Goal: Transaction & Acquisition: Purchase product/service

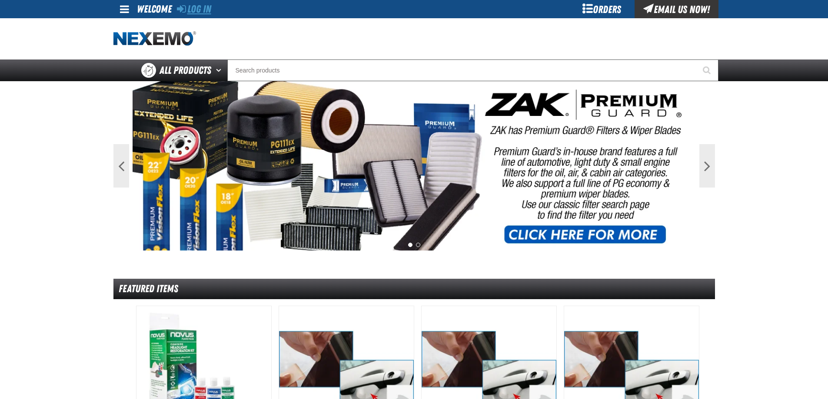
click at [190, 6] on link "Log In" at bounding box center [194, 9] width 34 height 12
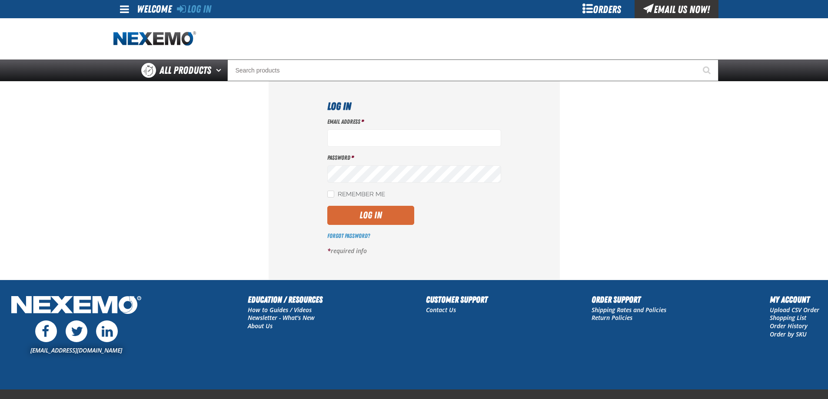
type input "ttenczar@vtaig.com"
click at [365, 218] on button "Log In" at bounding box center [370, 215] width 87 height 19
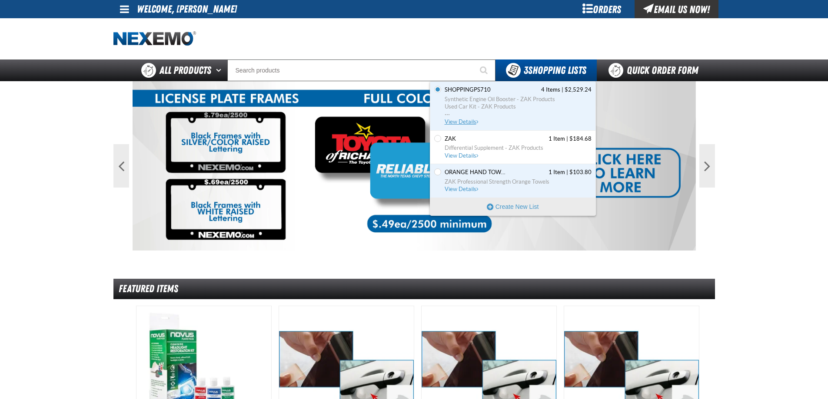
click at [466, 119] on span "View Details" at bounding box center [462, 122] width 35 height 7
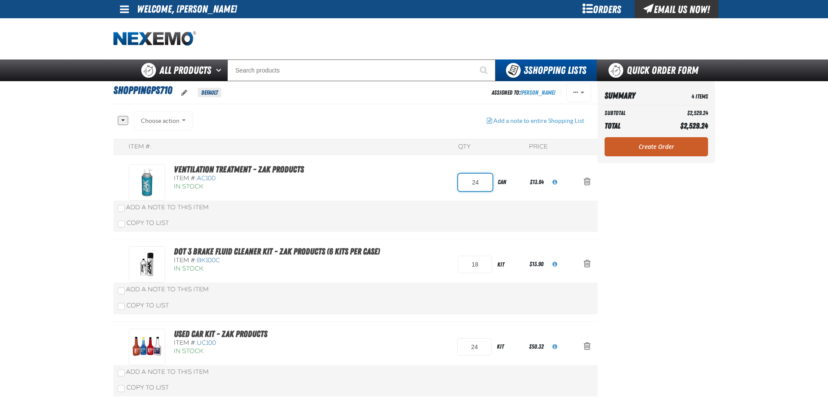
drag, startPoint x: 480, startPoint y: 182, endPoint x: 454, endPoint y: 181, distance: 26.1
click at [454, 181] on div "Ventilation Treatment - ZAK Products Item #: AC100 In Stock 24 can $13.64" at bounding box center [347, 182] width 436 height 37
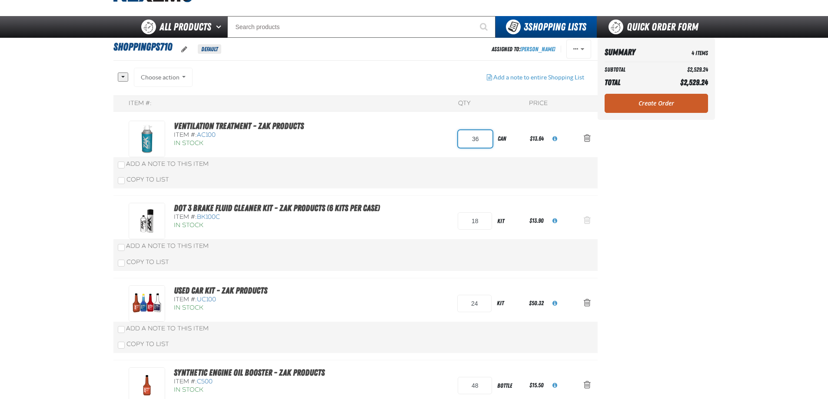
type input "36"
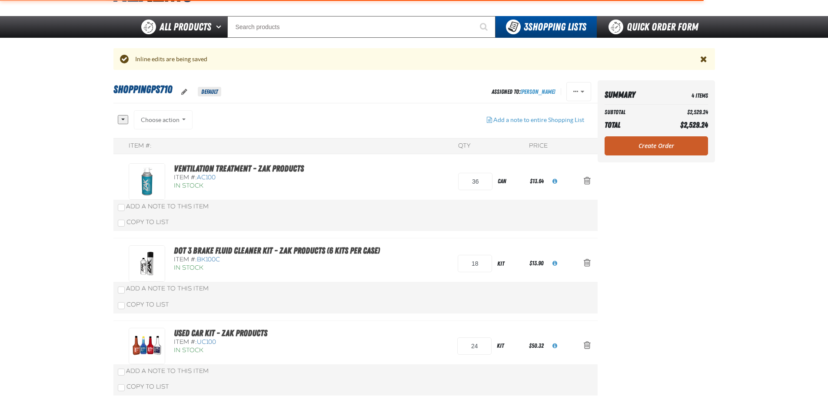
click at [587, 221] on div "Item #: QTY Price Ventilation Treatment - ZAK Products Item #: AC100 In Stock 36" at bounding box center [355, 312] width 484 height 348
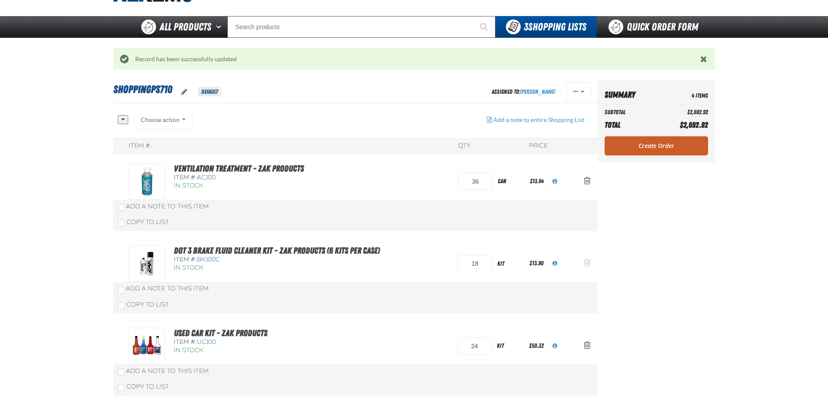
click at [588, 262] on span "Action Remove DOT 3 Brake Fluid Cleaner Kit - ZAK Products (6 Kits per Case) fr…" at bounding box center [587, 263] width 7 height 9
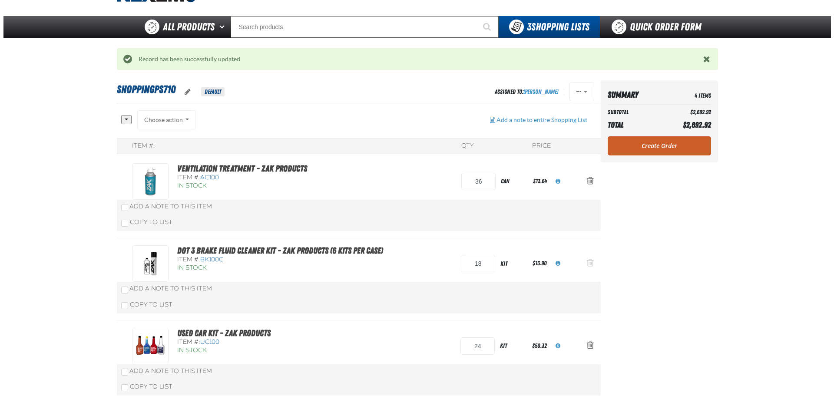
scroll to position [0, 0]
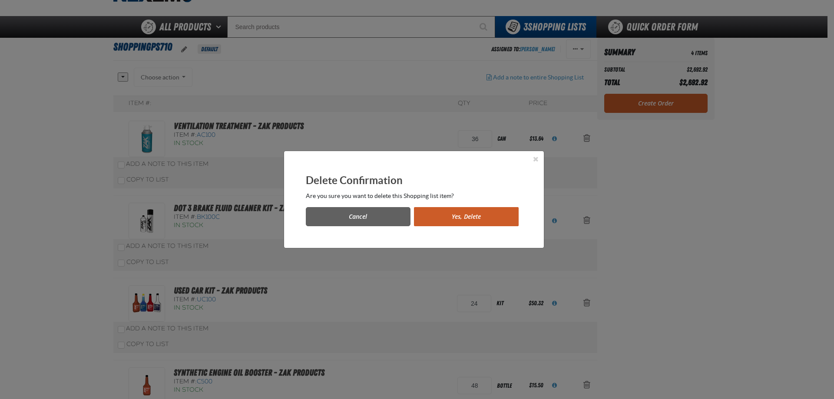
click at [489, 216] on button "Yes, Delete" at bounding box center [466, 216] width 105 height 19
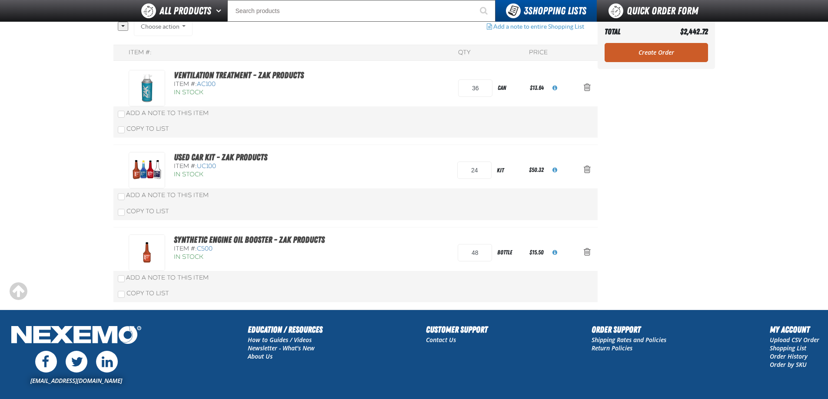
scroll to position [88, 0]
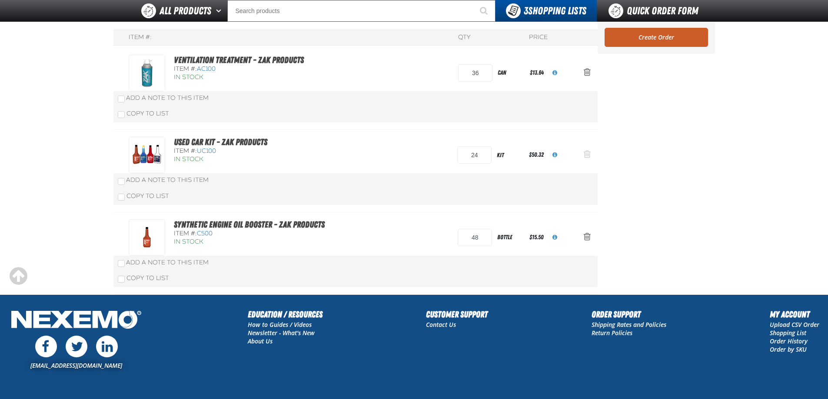
click at [587, 155] on span "Action Remove Used Car Kit - ZAK Products from ShoppingPS710" at bounding box center [587, 154] width 7 height 9
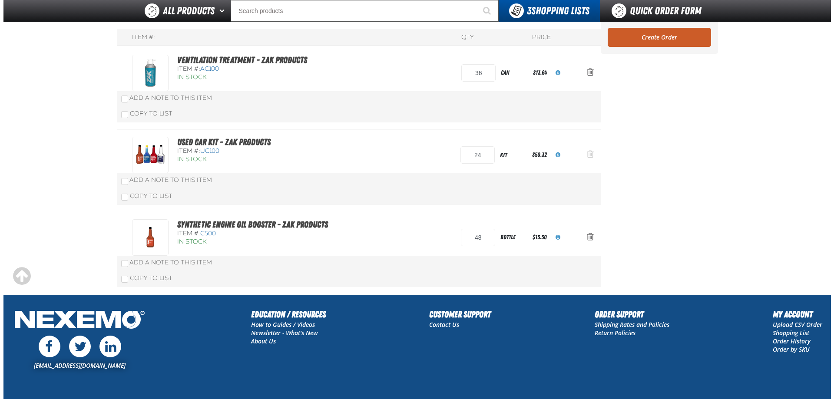
scroll to position [0, 0]
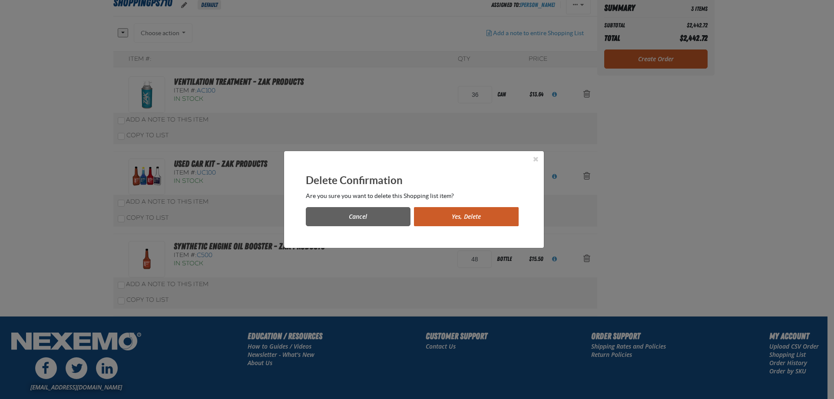
click at [466, 212] on button "Yes, Delete" at bounding box center [466, 216] width 105 height 19
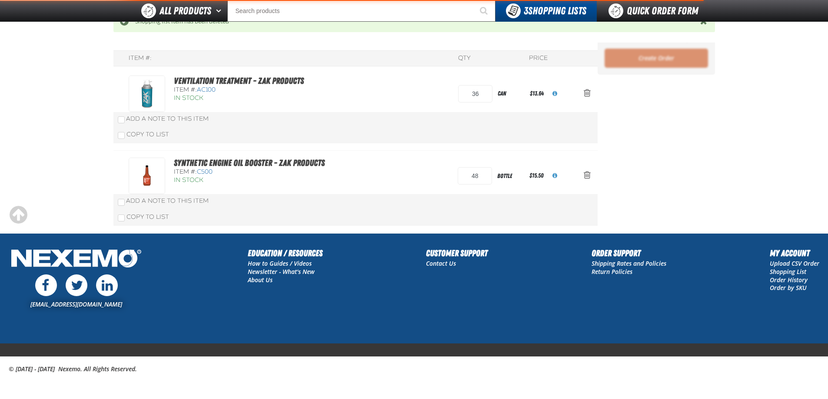
scroll to position [110, 0]
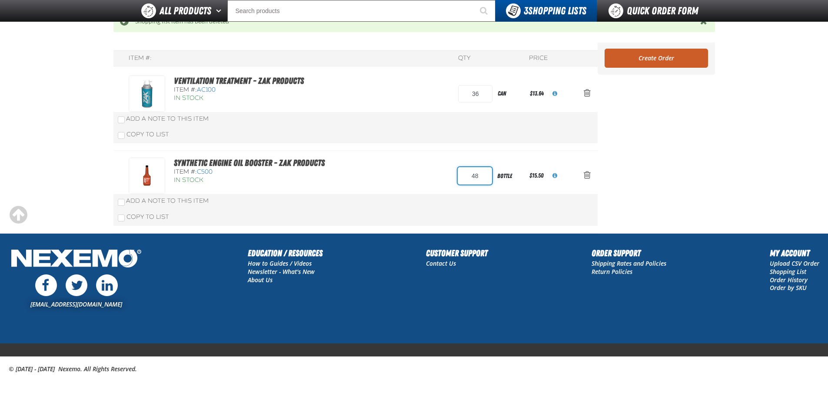
drag, startPoint x: 481, startPoint y: 177, endPoint x: 453, endPoint y: 179, distance: 27.4
click at [454, 179] on div "Synthetic Engine Oil Booster - ZAK Products Item #: C500 In Stock 48 bottle $15…" at bounding box center [347, 176] width 436 height 37
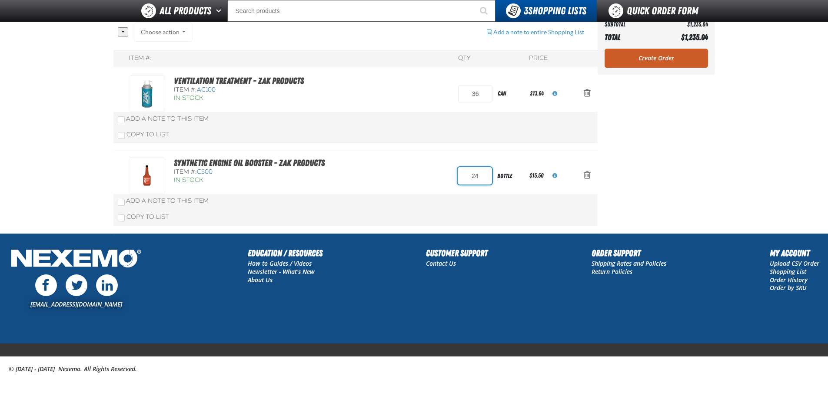
scroll to position [67, 0]
type input "24"
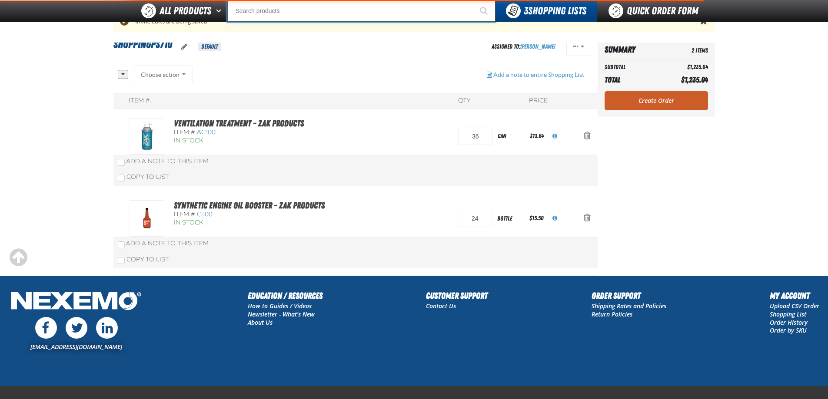
scroll to position [110, 0]
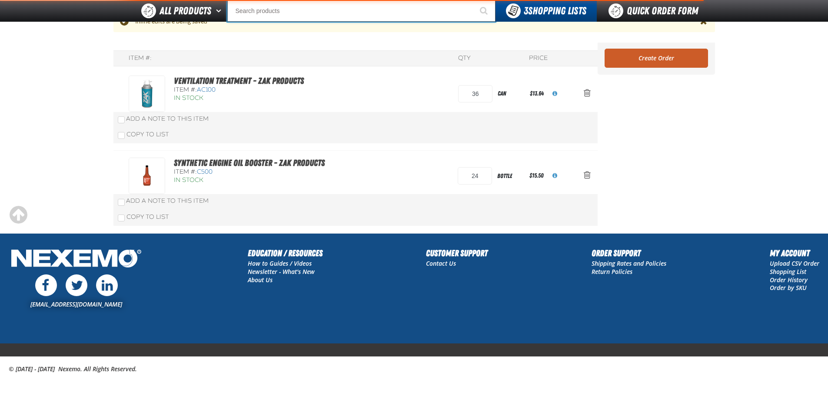
click at [268, 8] on input "Search" at bounding box center [361, 11] width 268 height 22
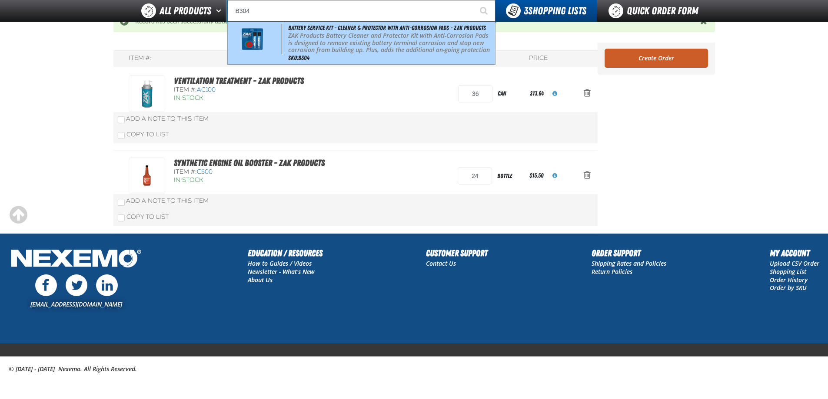
click at [347, 36] on div "Battery Service Kit - Cleaner & Protector with Anti-Corrosion Pads - ZAK Produc…" at bounding box center [361, 43] width 267 height 43
type input "Battery Service Kit - Cleaner & Protector with Anti-Corrosion Pads - ZAK Produc…"
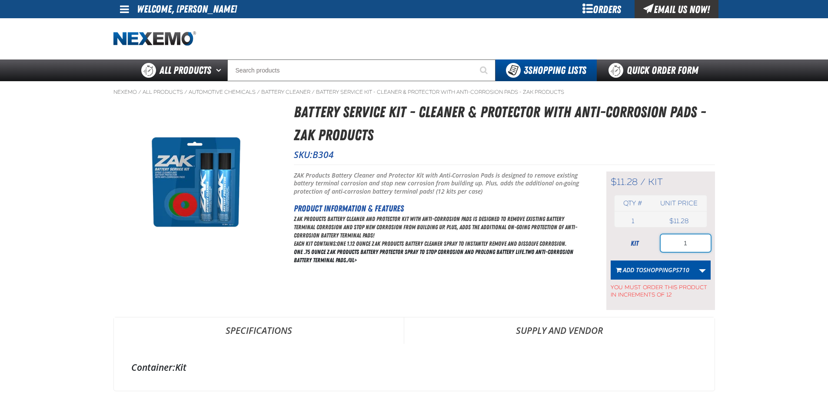
click at [688, 240] on input "1" at bounding box center [685, 243] width 50 height 17
type input "12"
click at [671, 265] on button "Add to ShoppingPS710" at bounding box center [653, 270] width 84 height 19
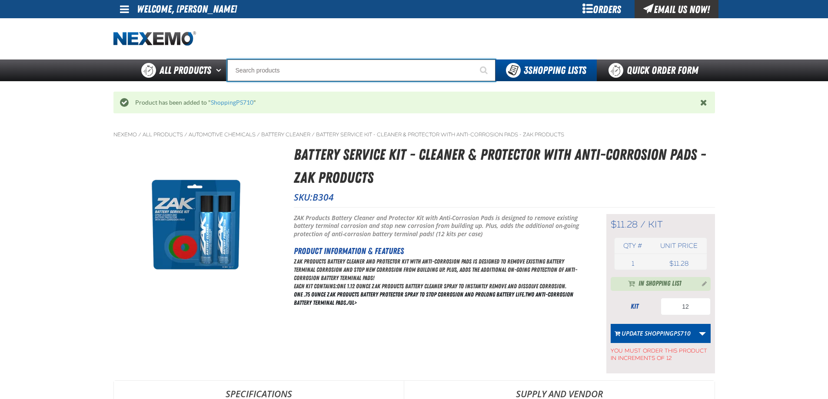
click at [290, 68] on input "Search" at bounding box center [361, 71] width 268 height 22
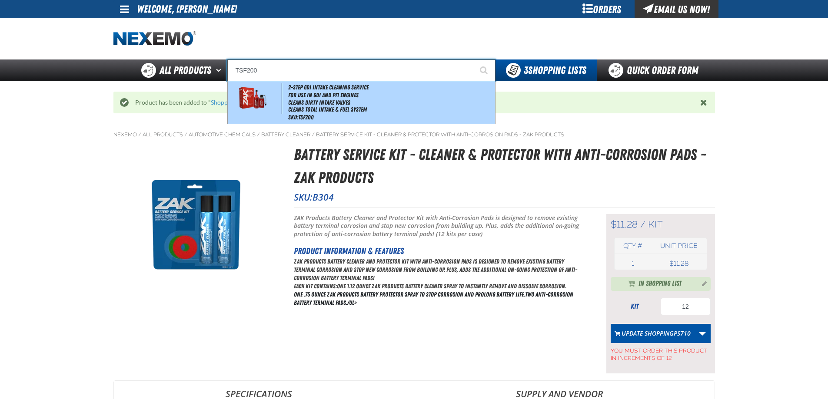
click at [308, 103] on li "Cleans Dirty Intake Valves" at bounding box center [390, 102] width 205 height 7
type input "2-Step GDI Intake Cleaning Service"
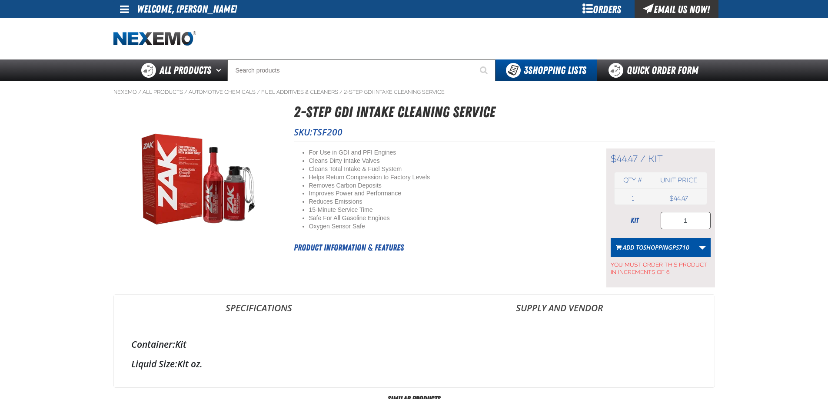
drag, startPoint x: 690, startPoint y: 209, endPoint x: 690, endPoint y: 214, distance: 4.8
click at [690, 212] on div "$44.47 / kit kit Qty # Unit price 1 kit USD 1" at bounding box center [660, 218] width 109 height 139
drag, startPoint x: 690, startPoint y: 220, endPoint x: 668, endPoint y: 222, distance: 22.3
click at [669, 222] on input "1" at bounding box center [685, 220] width 50 height 17
type input "6"
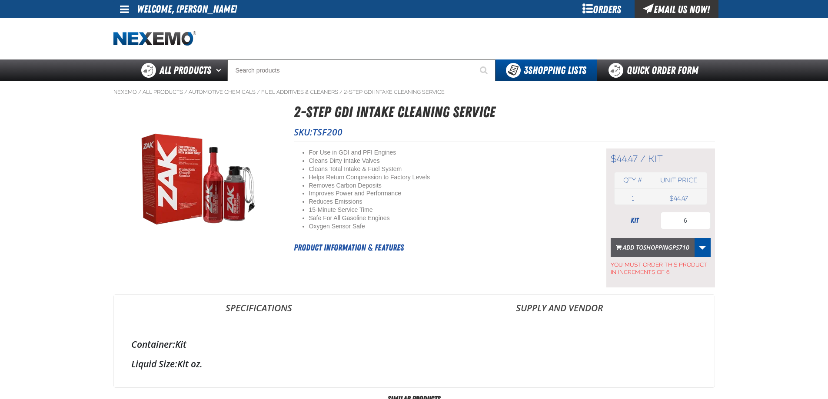
click at [648, 246] on span "ShoppingPS710" at bounding box center [666, 247] width 46 height 8
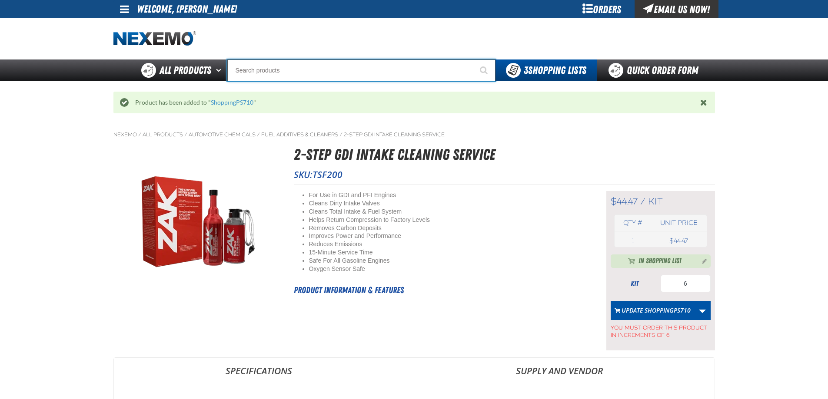
click at [279, 71] on input "Search" at bounding box center [361, 71] width 268 height 22
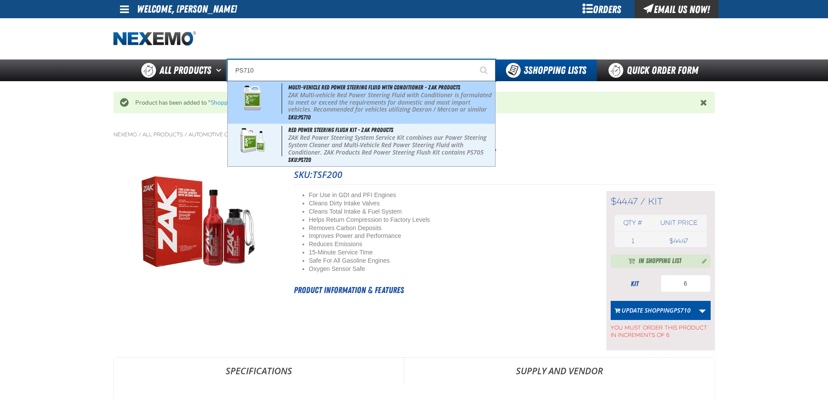
click at [301, 109] on p "ZAK Multi-vehicle Red Power Steering Fluid with Conditioner is formulated to me…" at bounding box center [390, 106] width 205 height 29
type input "Multi-Vehicle Red Power Steering Fluid with Conditioner - ZAK Products"
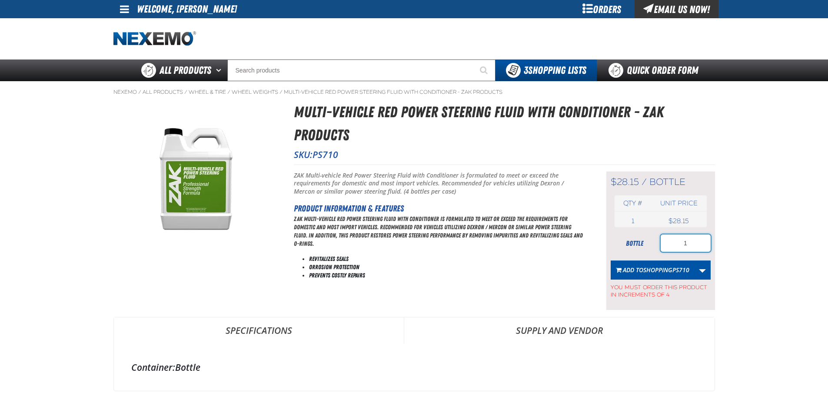
drag, startPoint x: 688, startPoint y: 243, endPoint x: 670, endPoint y: 242, distance: 17.4
click at [672, 242] on input "1" at bounding box center [685, 243] width 50 height 17
type input "4"
click at [668, 268] on span "ShoppingPS710" at bounding box center [666, 270] width 46 height 8
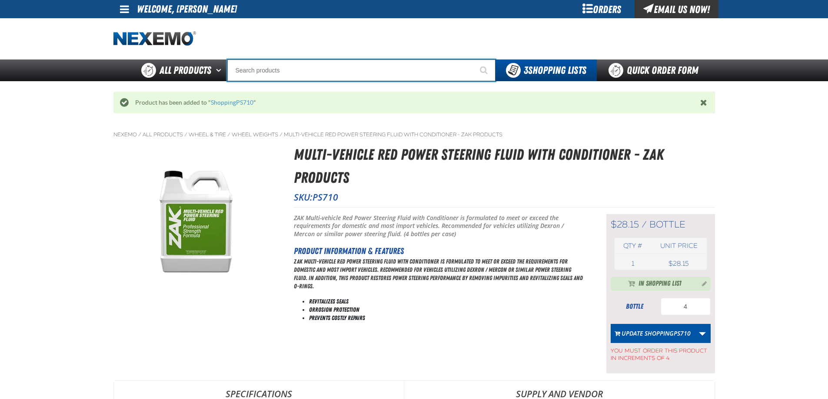
click at [279, 70] on input "Search" at bounding box center [361, 71] width 268 height 22
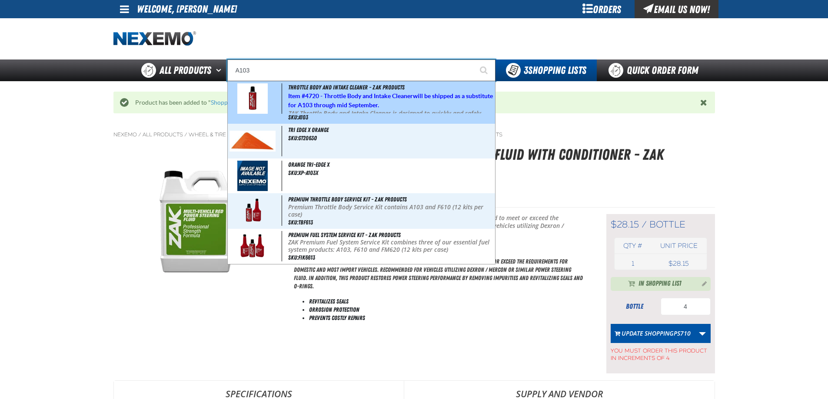
click at [328, 111] on p "ZAK Throttle Body and Intake Cleaner is designed to quickly and safely remove b…" at bounding box center [390, 124] width 205 height 29
type input "Throttle Body and Intake Cleaner - ZAK Products"
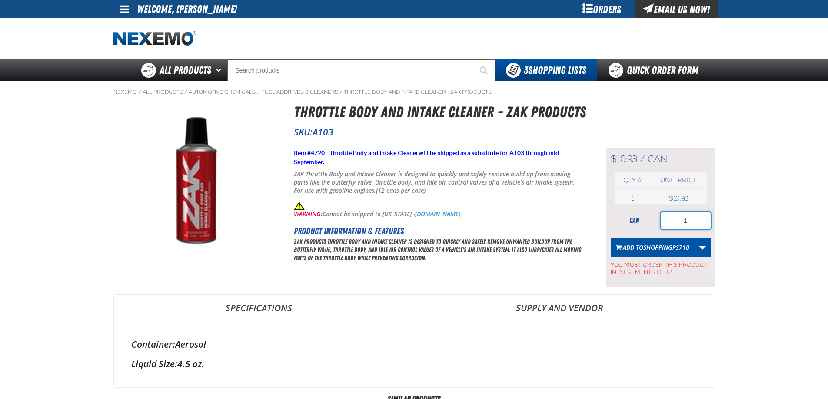
drag, startPoint x: 692, startPoint y: 220, endPoint x: 664, endPoint y: 219, distance: 28.7
click at [664, 219] on input "1" at bounding box center [685, 220] width 50 height 17
type input "24"
click at [653, 249] on span "ShoppingPS710" at bounding box center [666, 247] width 46 height 8
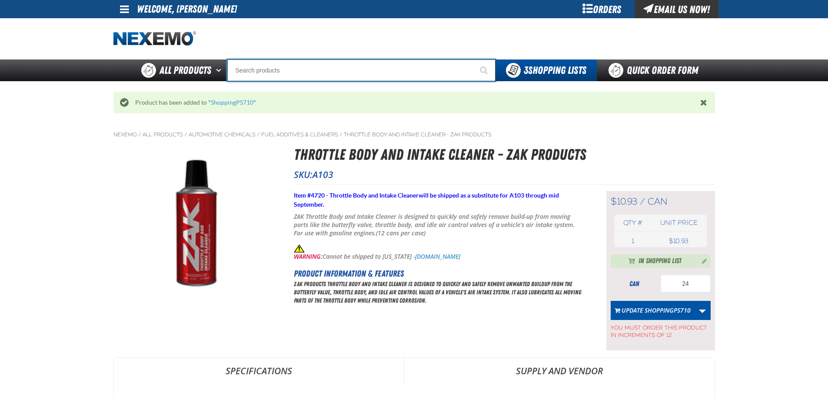
click at [272, 68] on input "Search" at bounding box center [361, 71] width 268 height 22
type input "D"
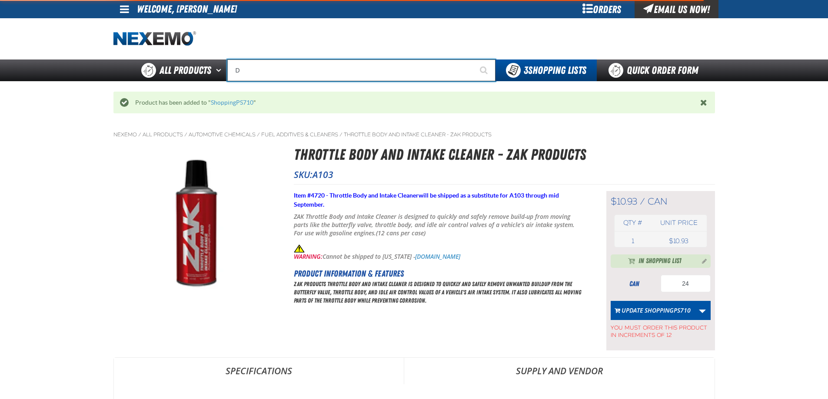
type input "D Alkaline Battery 1.5 Volt (ph)"
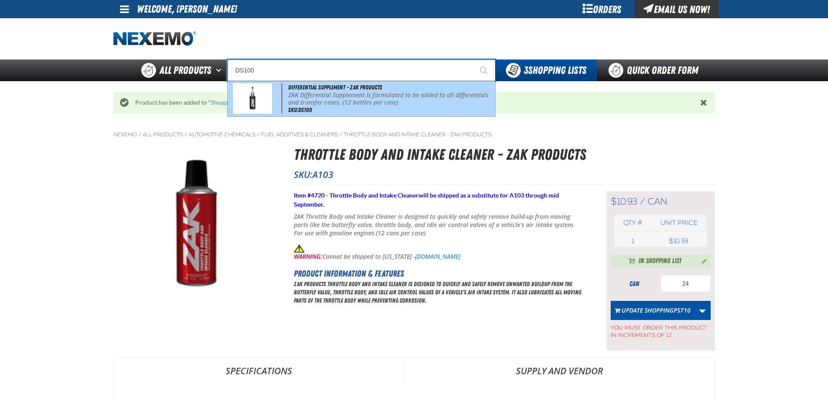
click at [298, 96] on p "ZAK Differential Supplement is formulated to be added to all differentials and …" at bounding box center [390, 99] width 205 height 15
type input "Differential Supplement - ZAK Products"
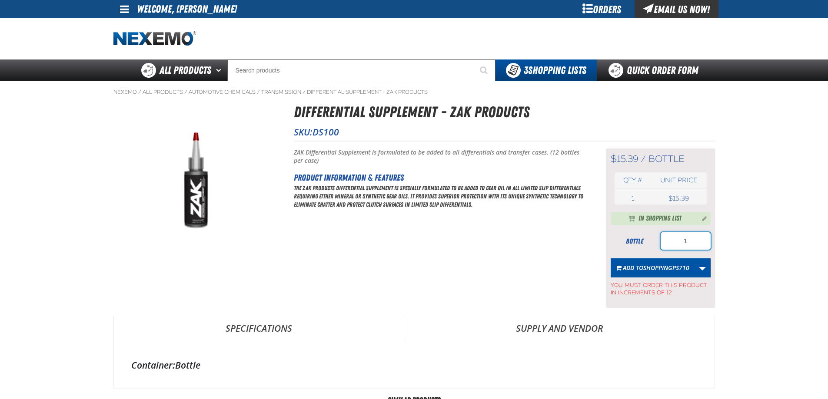
click at [690, 241] on input "1" at bounding box center [685, 240] width 50 height 17
type input "12"
click at [648, 263] on button "Add to ShoppingPS710" at bounding box center [653, 268] width 84 height 19
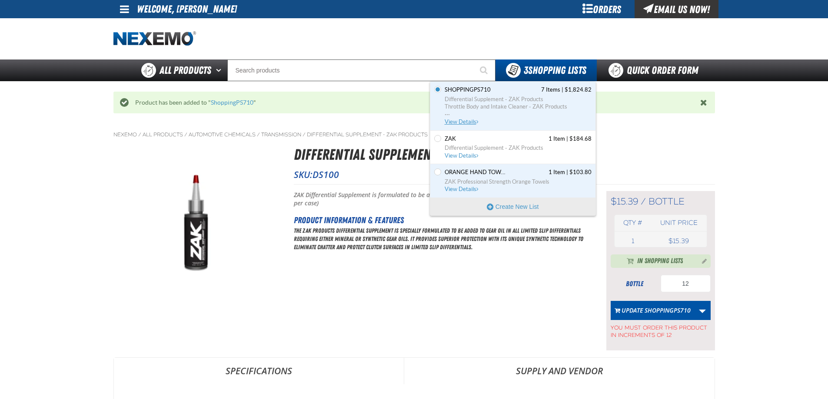
click at [456, 122] on span "View Details" at bounding box center [462, 122] width 35 height 7
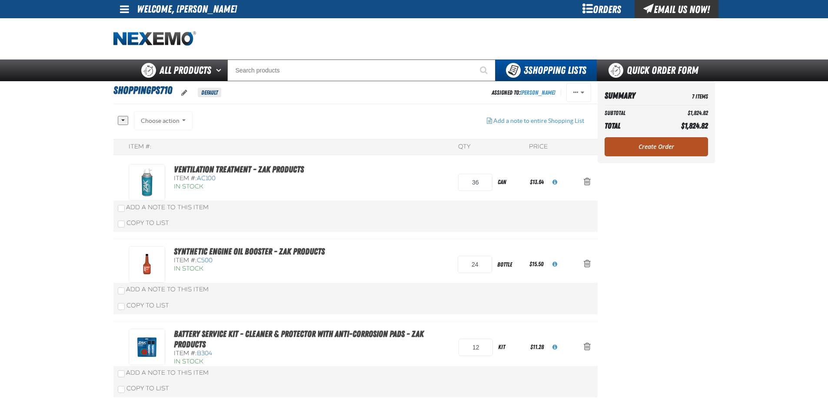
click at [637, 142] on link "Create Order" at bounding box center [655, 146] width 103 height 19
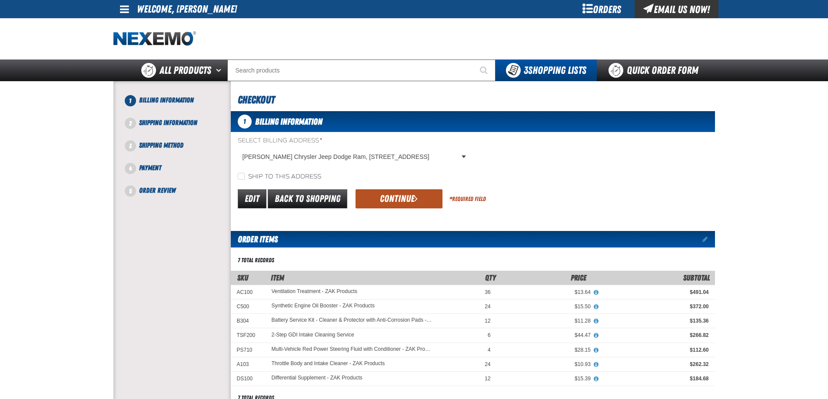
click at [375, 198] on button "Continue" at bounding box center [398, 198] width 87 height 19
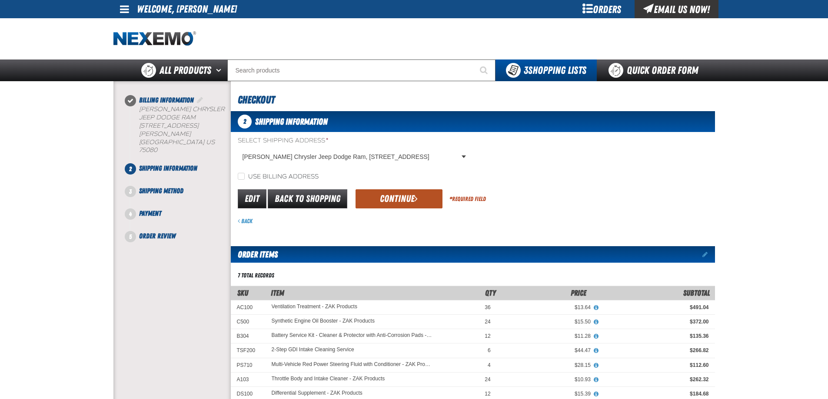
click at [391, 199] on button "Continue" at bounding box center [398, 198] width 87 height 19
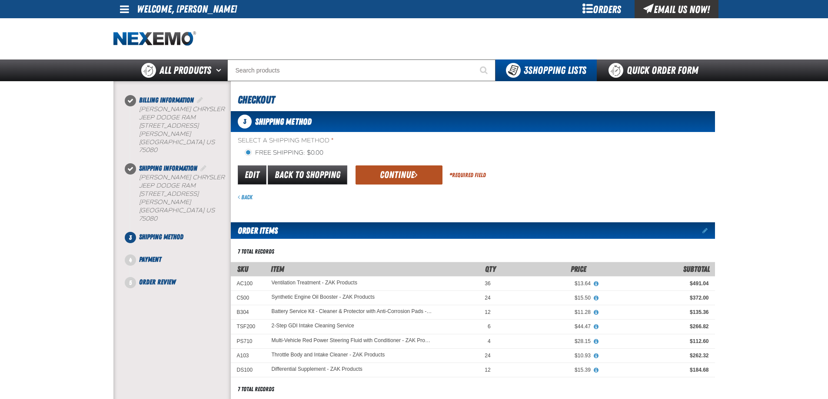
click at [390, 170] on button "Continue" at bounding box center [398, 175] width 87 height 19
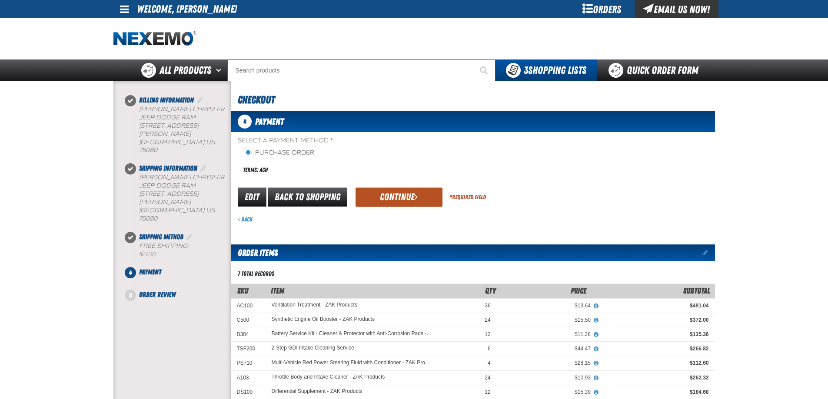
click at [391, 197] on button "Continue" at bounding box center [398, 197] width 87 height 19
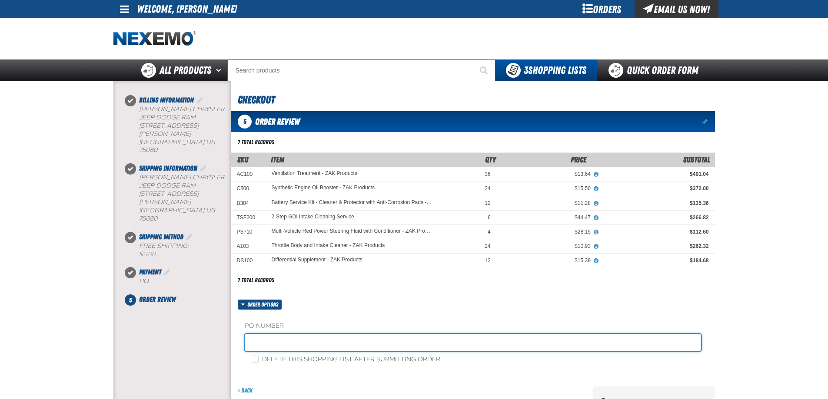
click at [276, 340] on input "text" at bounding box center [473, 342] width 456 height 17
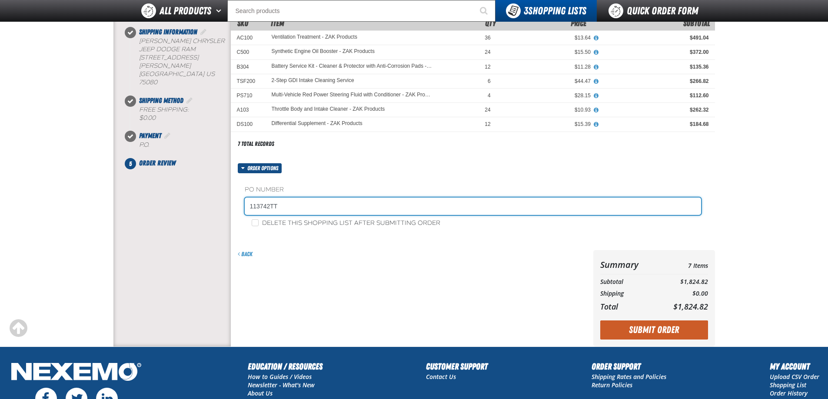
scroll to position [130, 0]
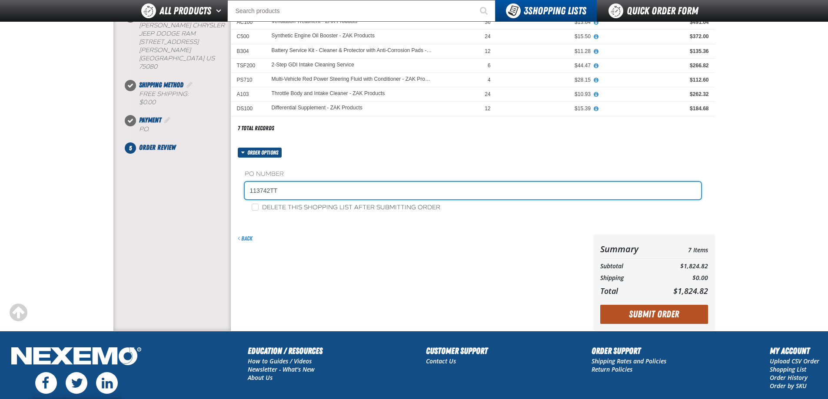
type input "113742TT"
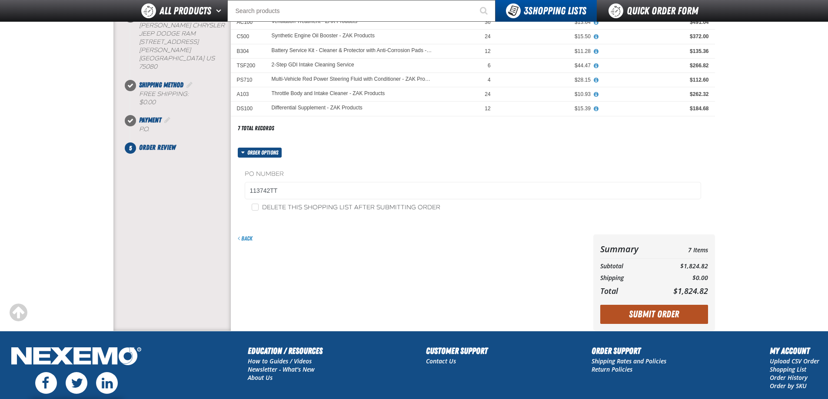
click at [641, 311] on button "Submit Order" at bounding box center [654, 314] width 108 height 19
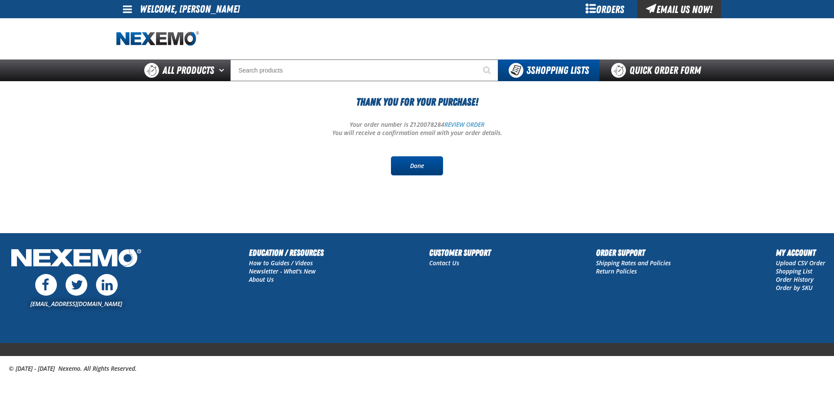
click at [416, 167] on link "Done" at bounding box center [417, 165] width 52 height 19
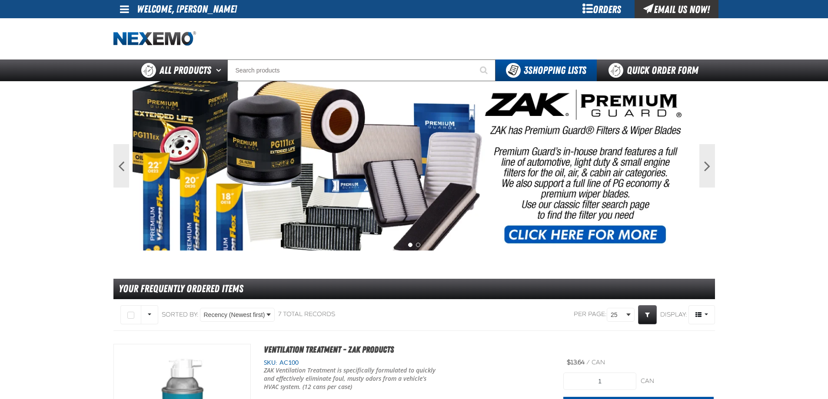
click at [123, 10] on span at bounding box center [124, 9] width 9 height 10
click at [138, 40] on link "Sign Out Sign Out" at bounding box center [132, 42] width 30 height 8
